Goal: Use online tool/utility: Utilize a website feature to perform a specific function

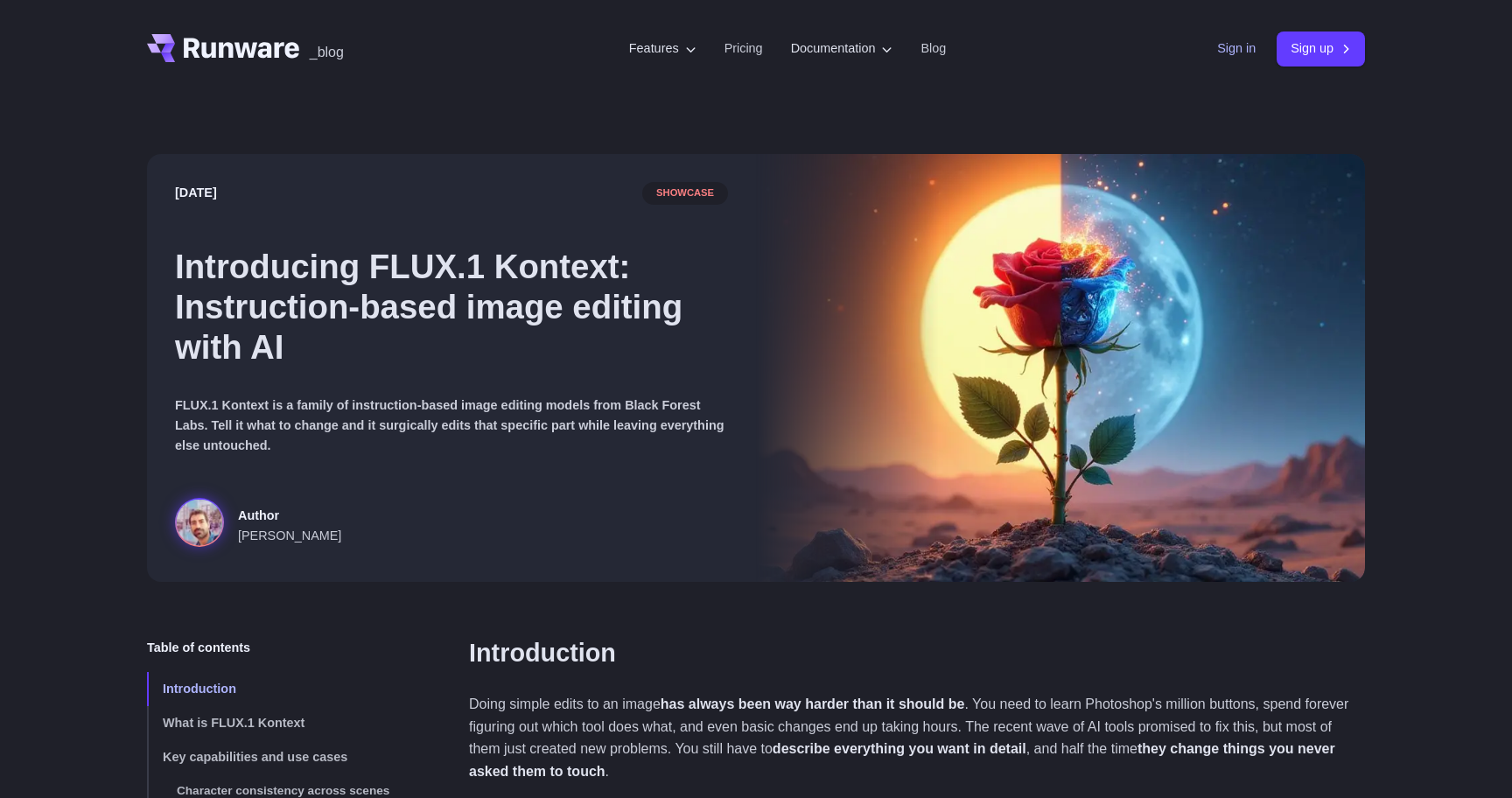
click at [1227, 40] on link "Sign in" at bounding box center [1236, 49] width 39 height 20
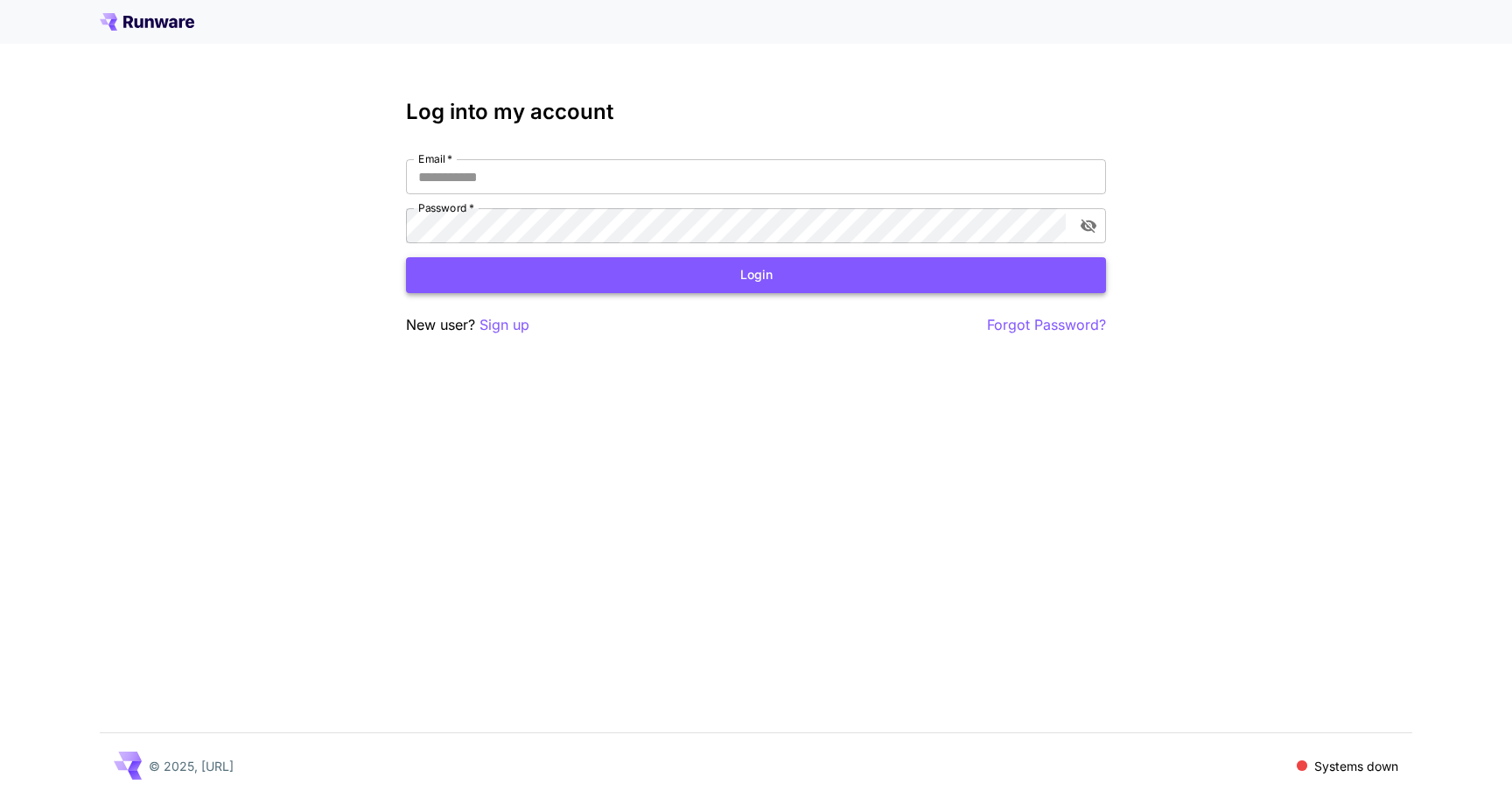
type input "**********"
click at [788, 272] on button "Login" at bounding box center [756, 275] width 700 height 36
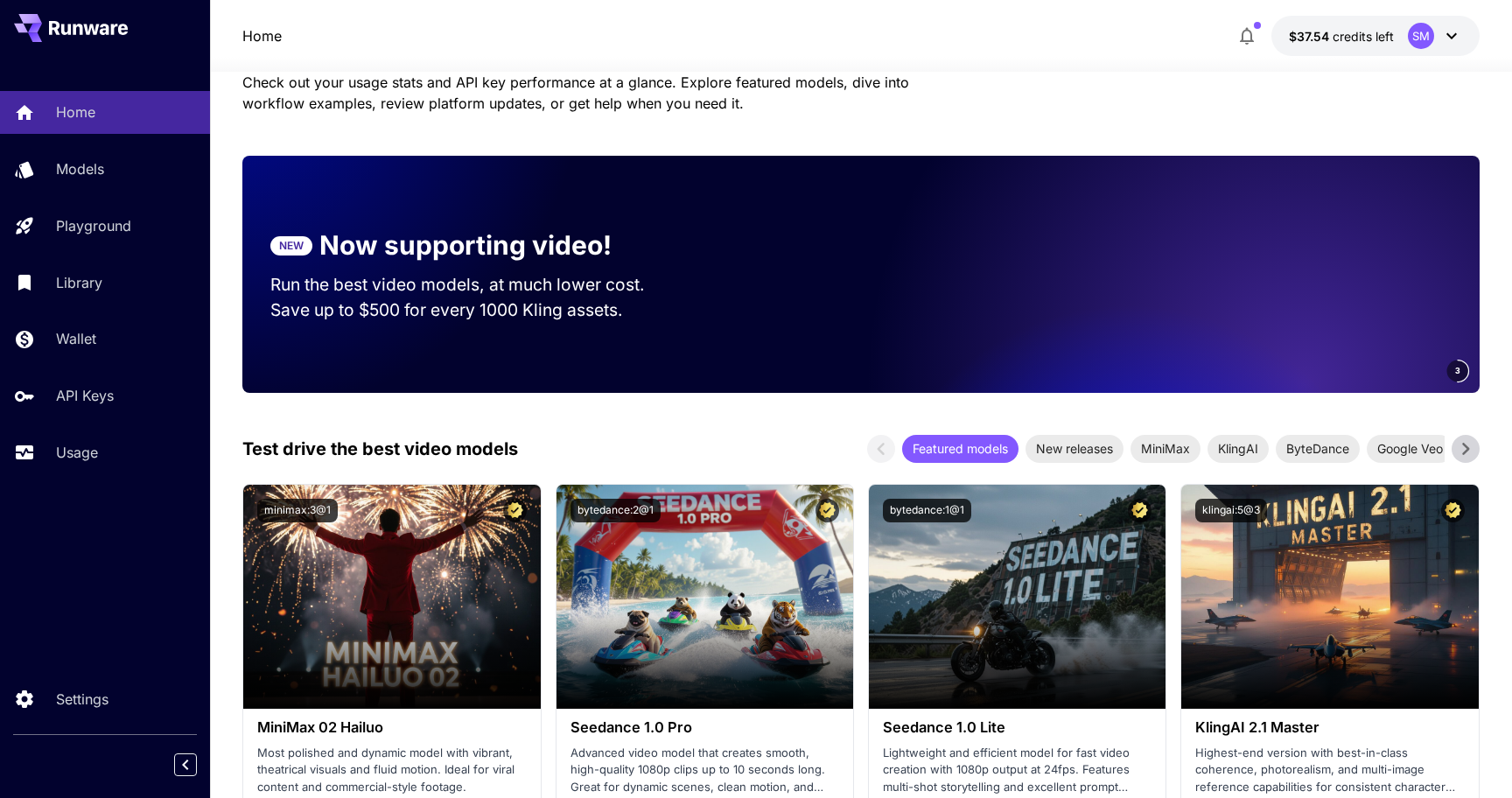
scroll to position [88, 0]
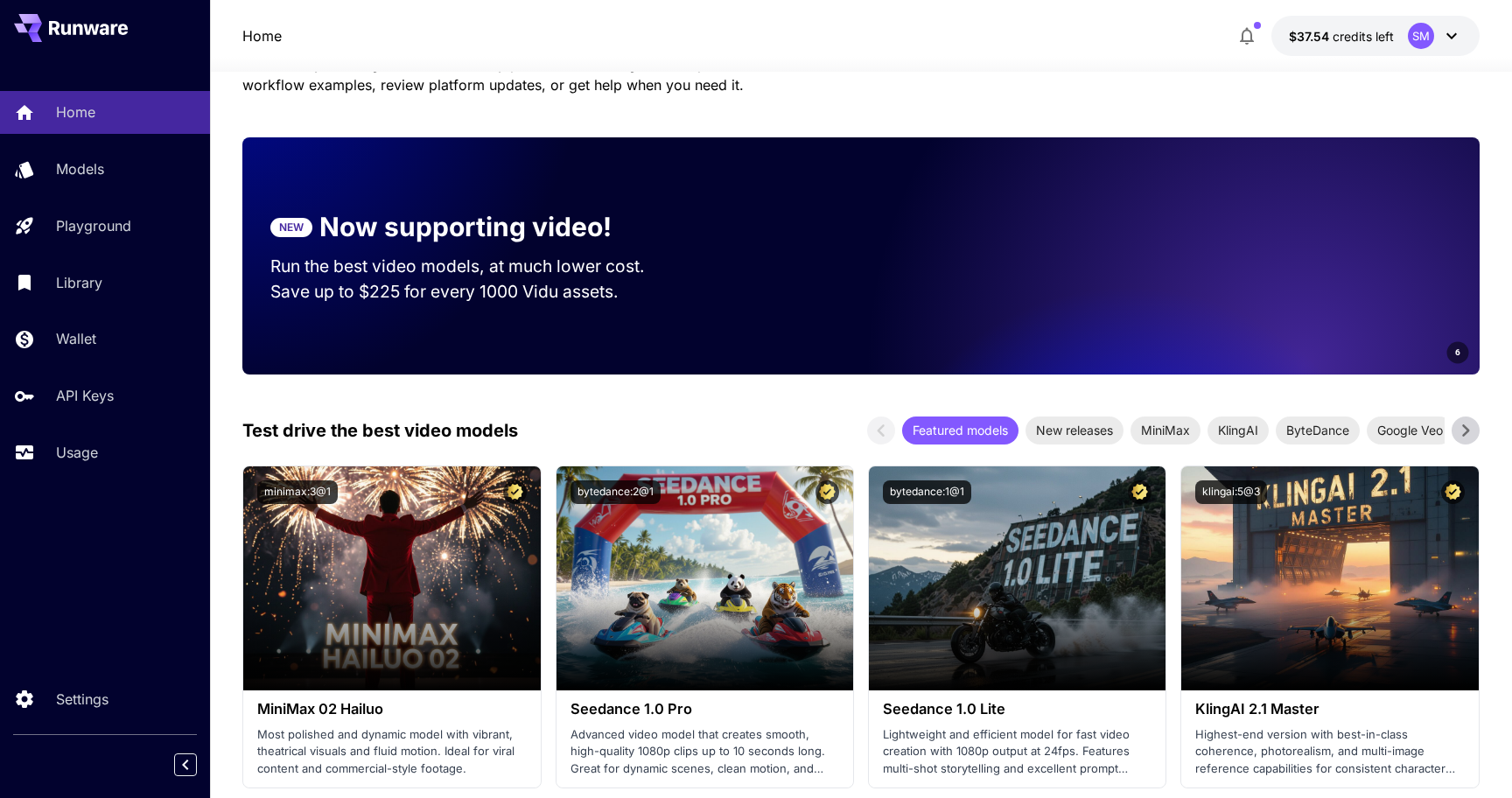
click at [85, 251] on div "Home Models Playground Library Wallet API Keys Usage" at bounding box center [105, 283] width 210 height 383
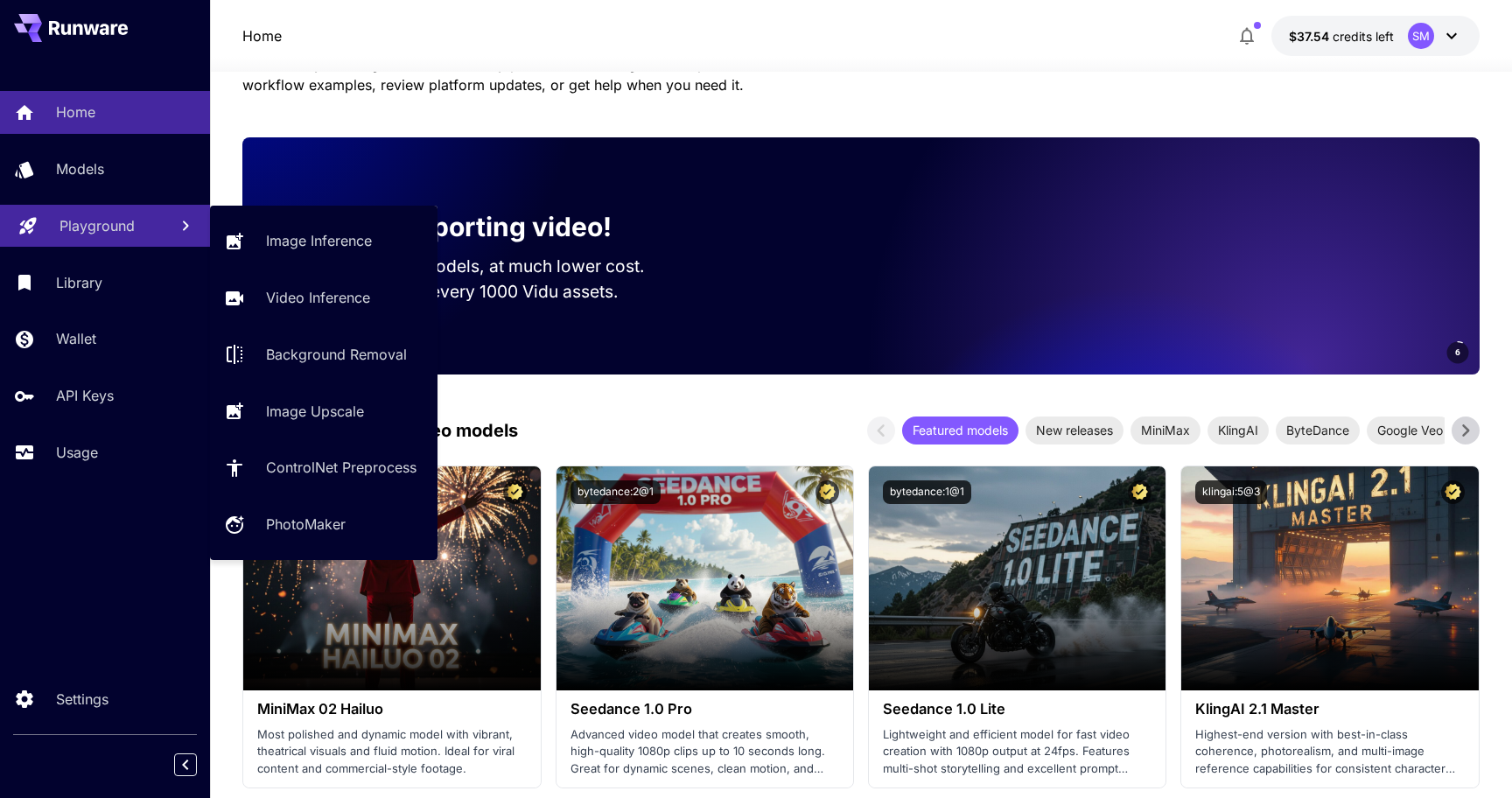
click at [107, 230] on p "Playground" at bounding box center [97, 225] width 75 height 21
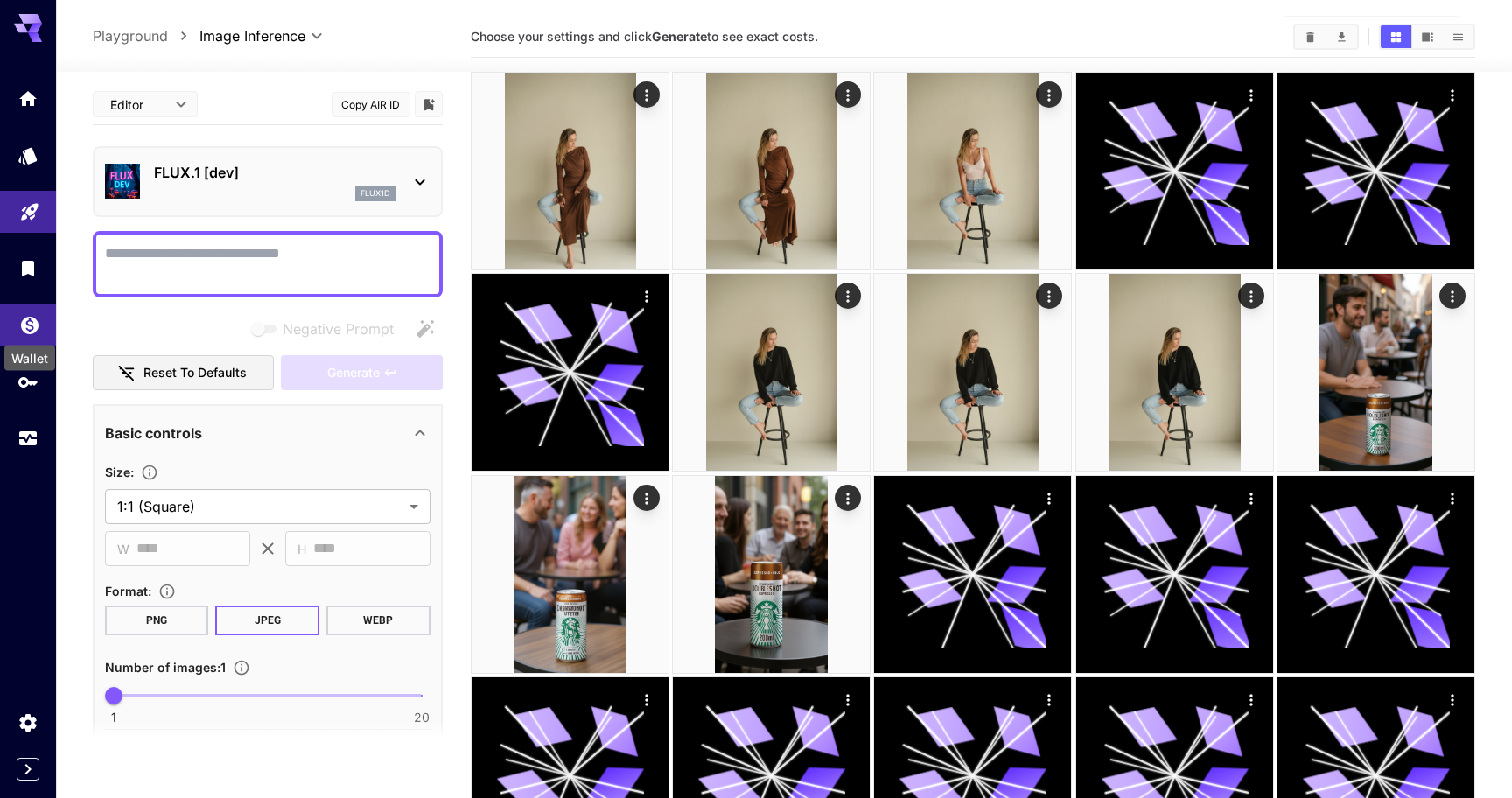
click at [24, 327] on icon "Wallet" at bounding box center [30, 320] width 18 height 18
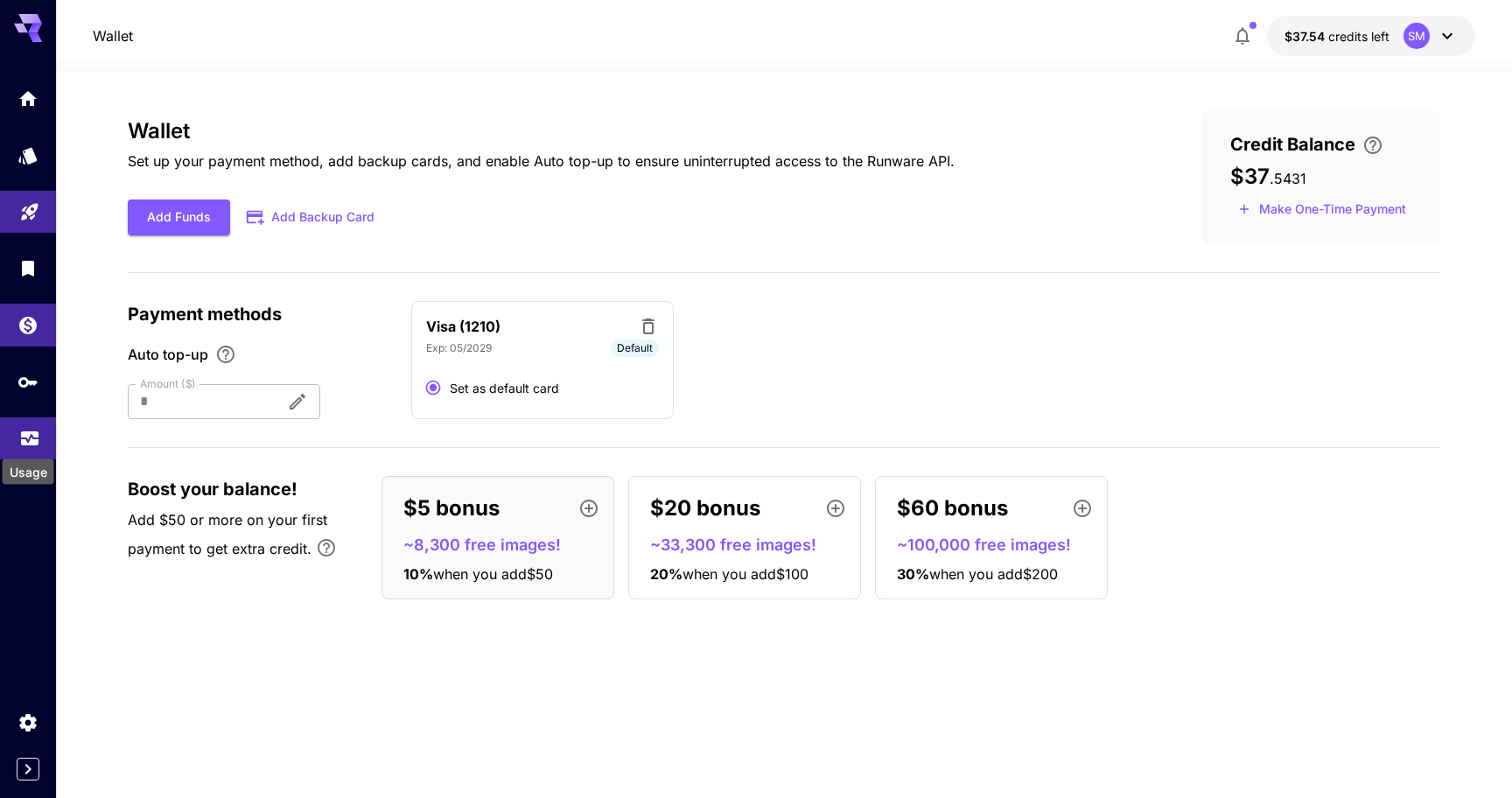
click at [35, 440] on icon "Usage" at bounding box center [30, 435] width 18 height 9
